Goal: Download file/media

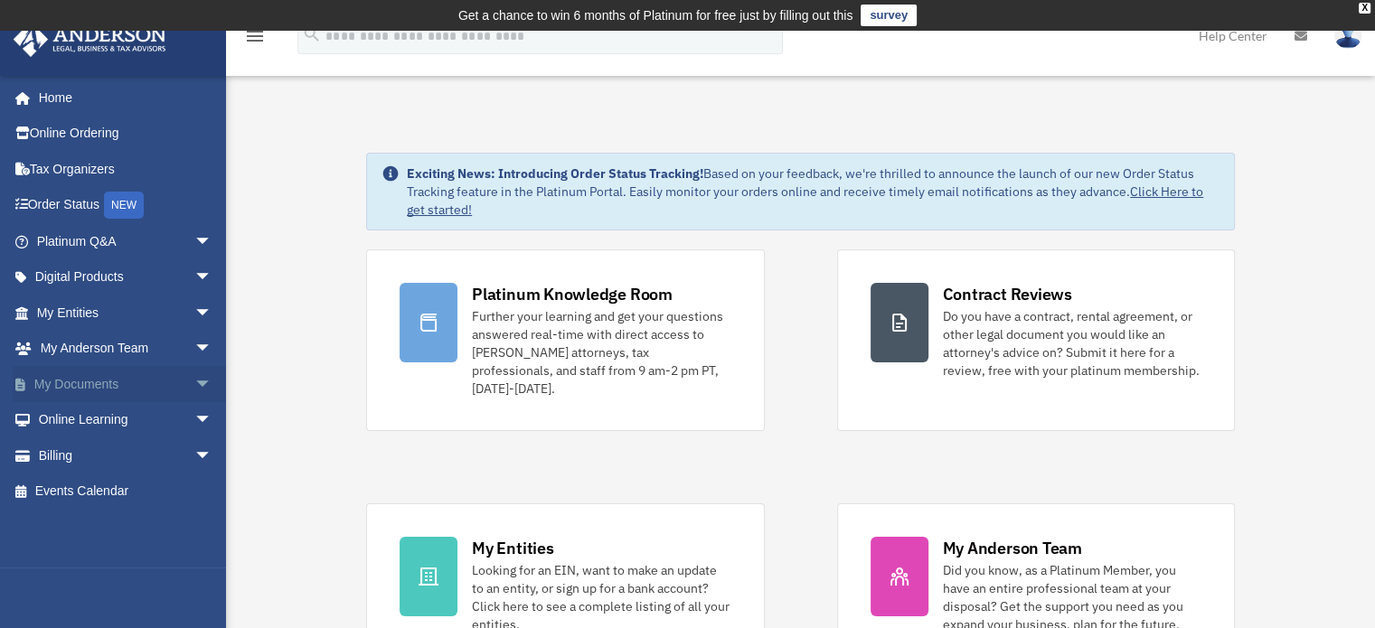
click at [173, 375] on link "My Documents arrow_drop_down" at bounding box center [126, 384] width 227 height 36
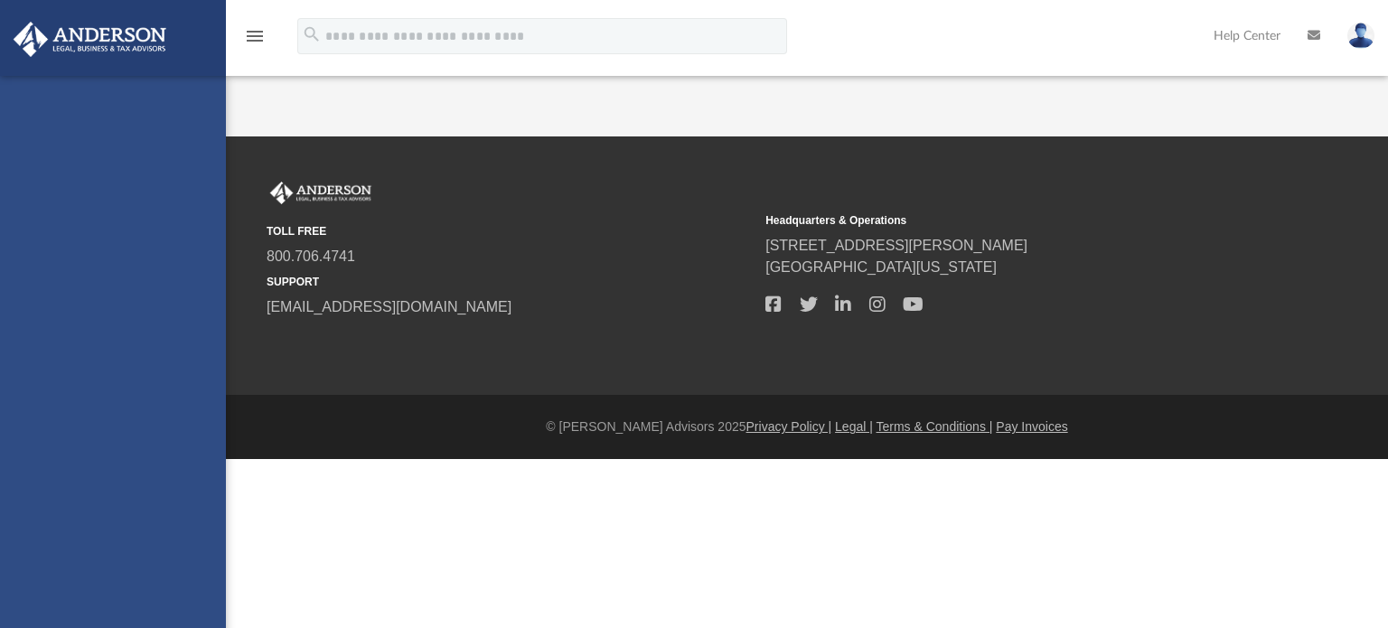
click at [190, 381] on div "[EMAIL_ADDRESS][DOMAIN_NAME] Sign Out [EMAIL_ADDRESS][DOMAIN_NAME] Home Online …" at bounding box center [113, 390] width 226 height 628
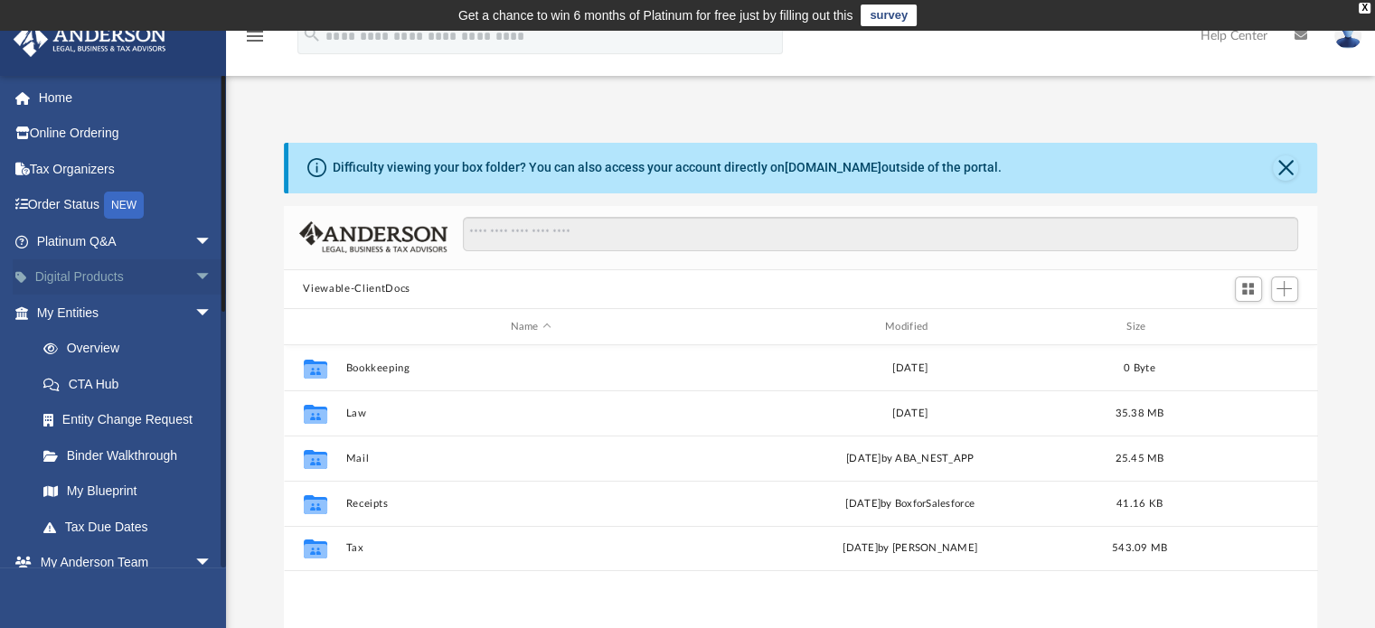
scroll to position [397, 1019]
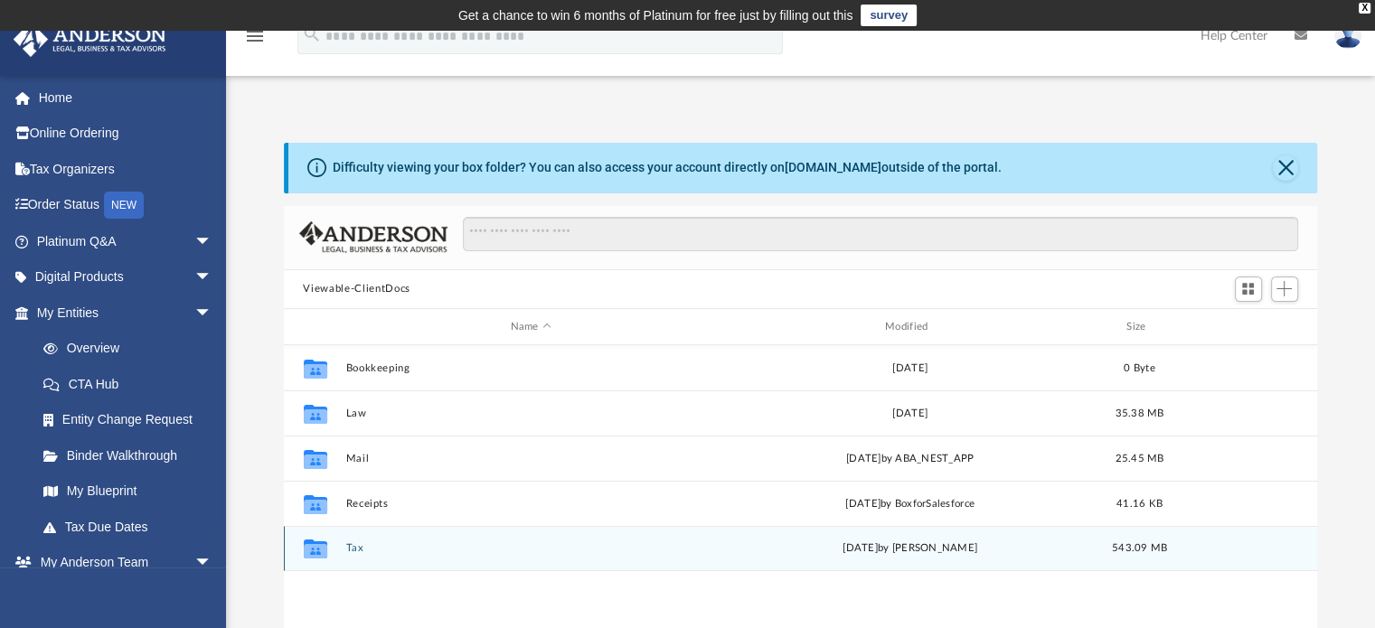
click at [351, 543] on button "Tax" at bounding box center [530, 549] width 371 height 12
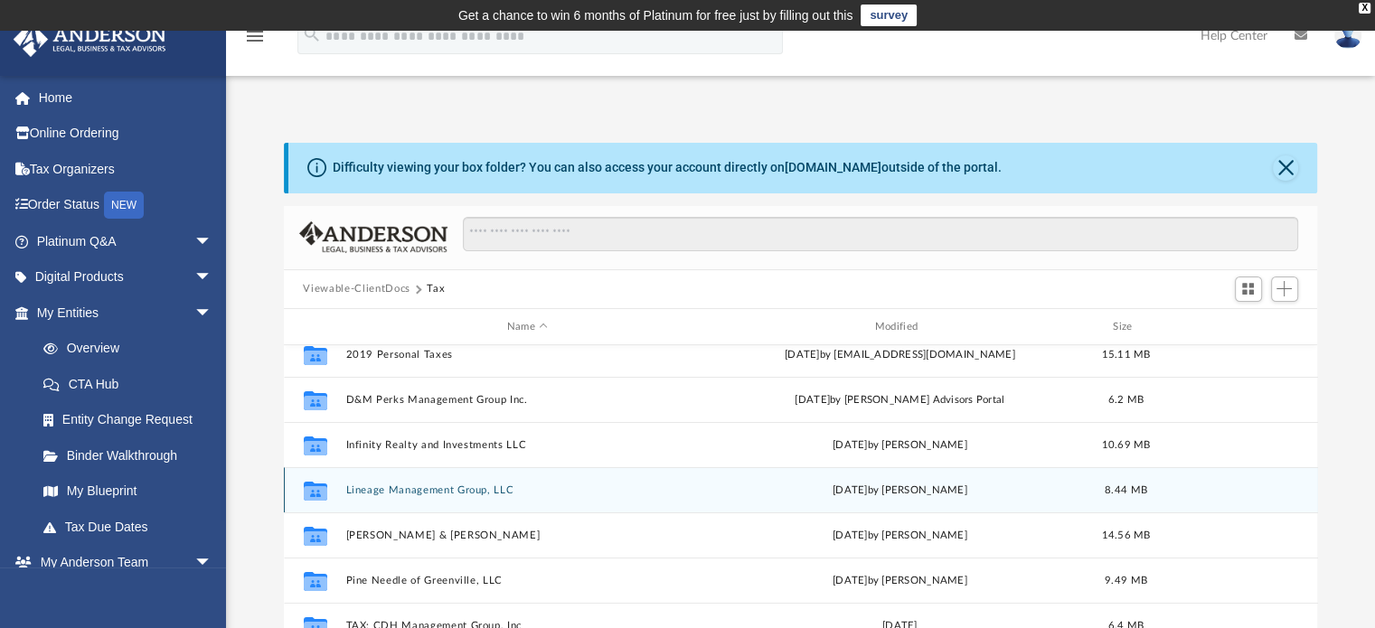
scroll to position [14, 0]
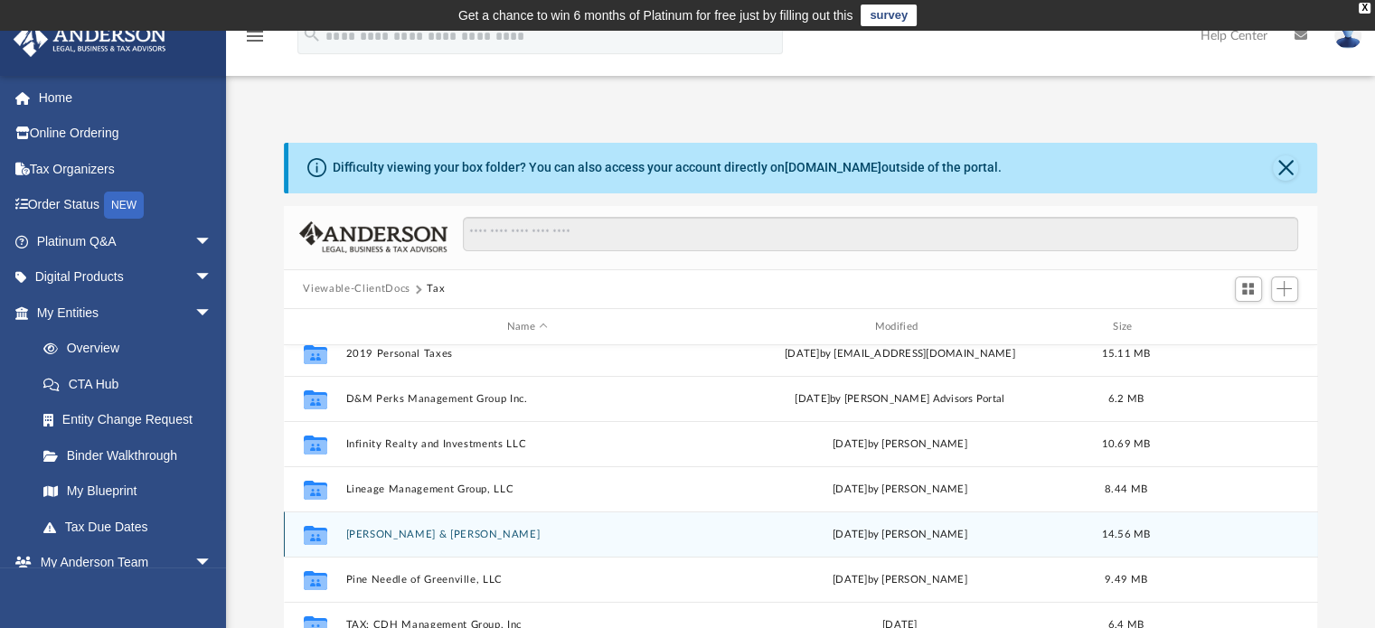
click at [411, 534] on button "[PERSON_NAME] & [PERSON_NAME]" at bounding box center [527, 535] width 364 height 12
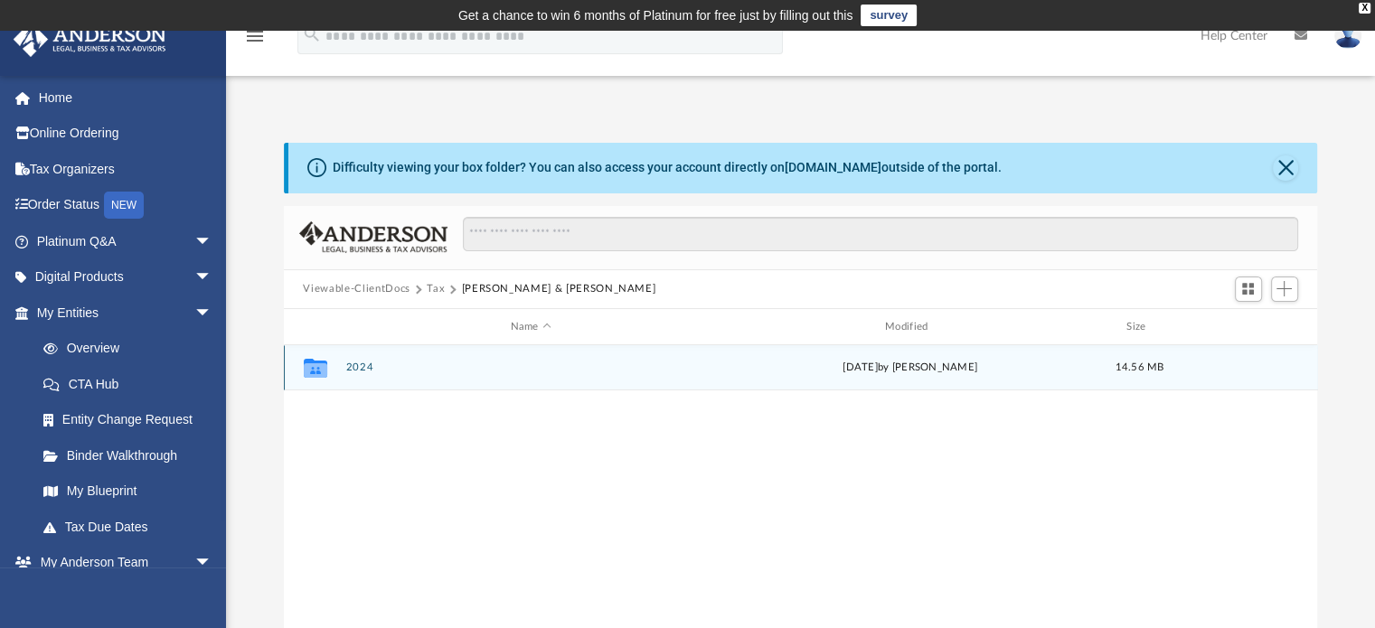
scroll to position [0, 0]
click at [358, 363] on button "2024" at bounding box center [530, 368] width 371 height 12
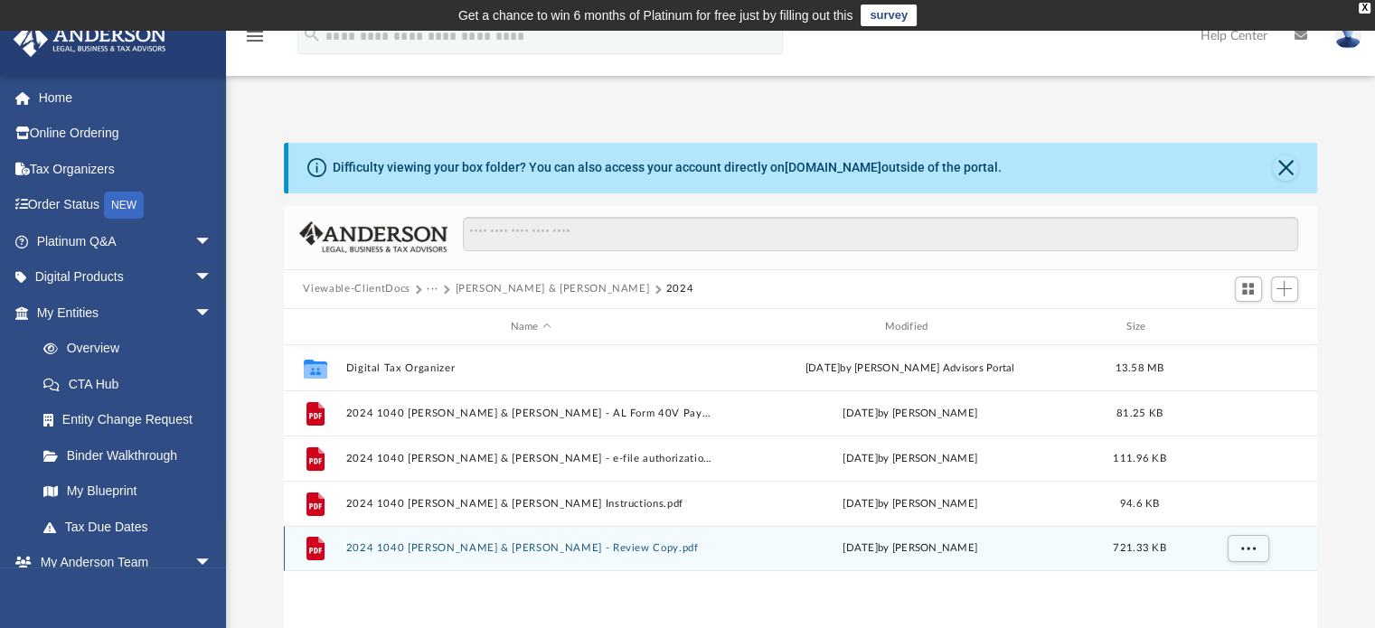
click at [425, 559] on div "File 2024 1040 [PERSON_NAME] & [PERSON_NAME] - Review Copy.pdf [DATE] by [PERSO…" at bounding box center [801, 548] width 1034 height 45
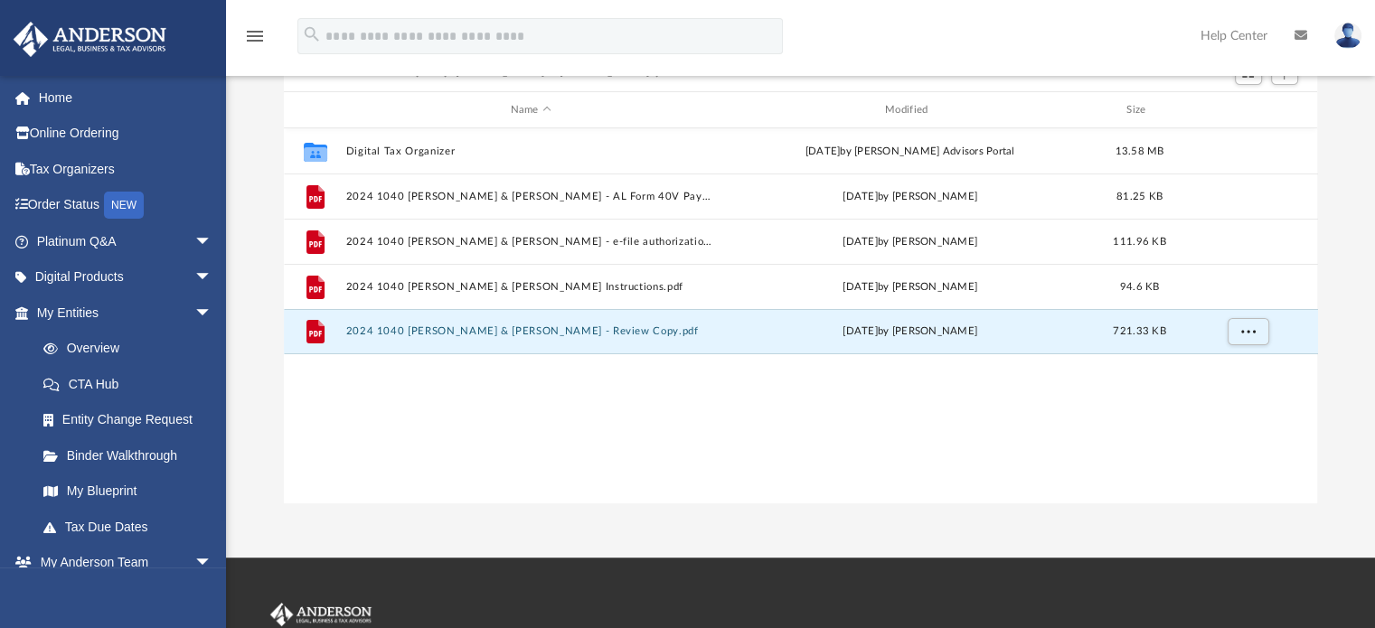
scroll to position [217, 0]
click at [1250, 329] on span "More options" at bounding box center [1247, 331] width 14 height 10
click at [1222, 392] on li "Download" at bounding box center [1231, 396] width 52 height 19
